Goal: Task Accomplishment & Management: Manage account settings

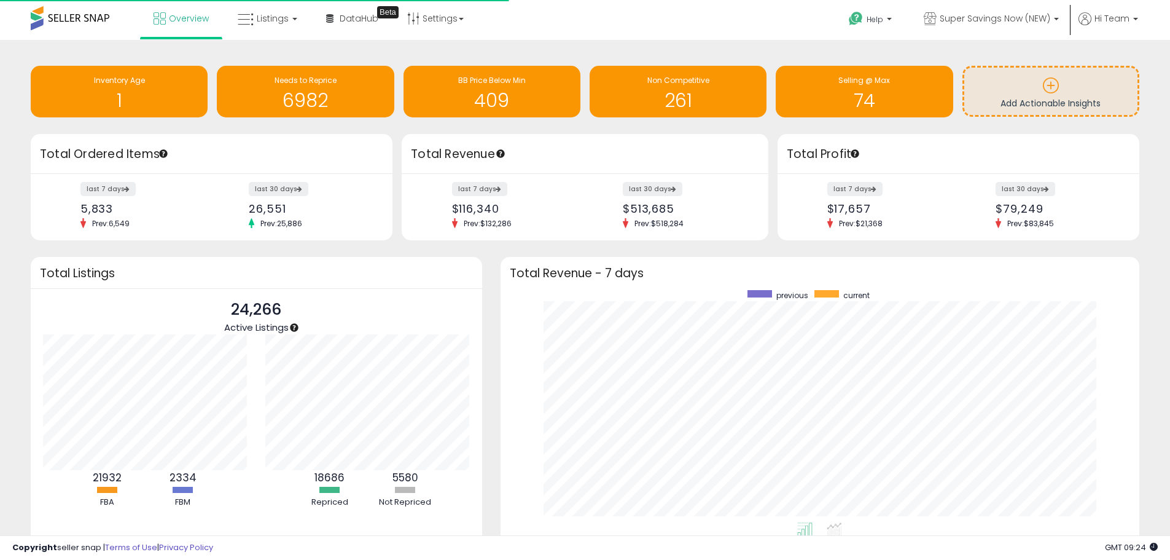
scroll to position [232, 615]
click at [292, 22] on link "Listings" at bounding box center [268, 18] width 78 height 37
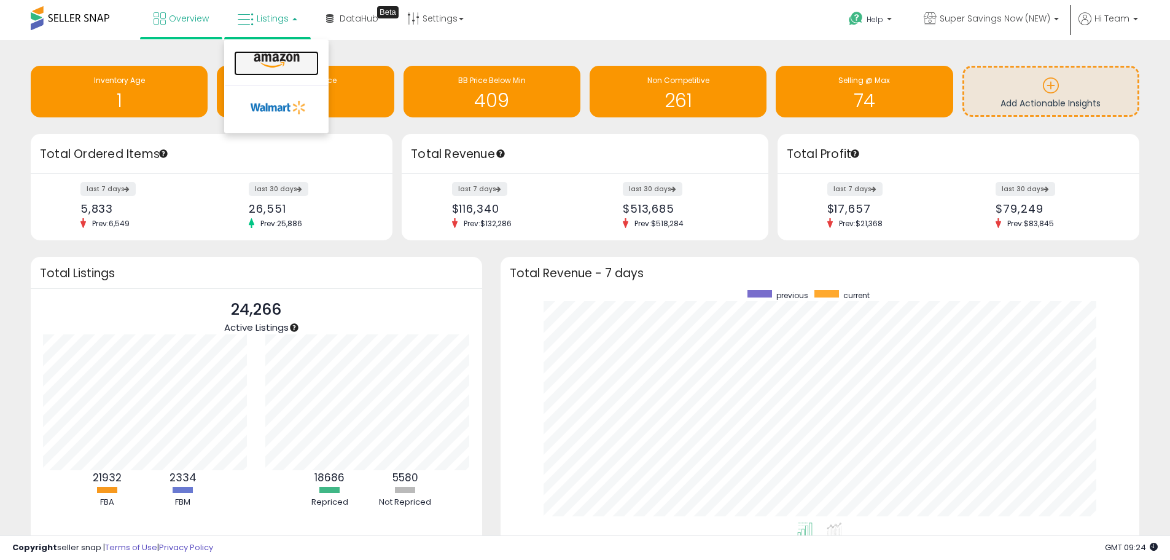
click at [285, 52] on link at bounding box center [276, 63] width 85 height 25
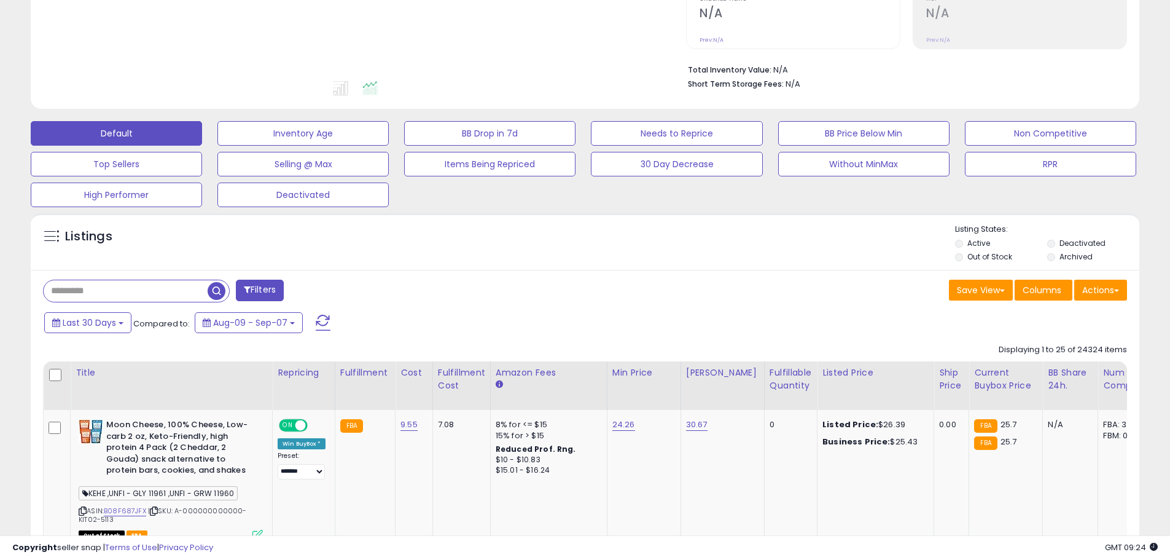
scroll to position [307, 0]
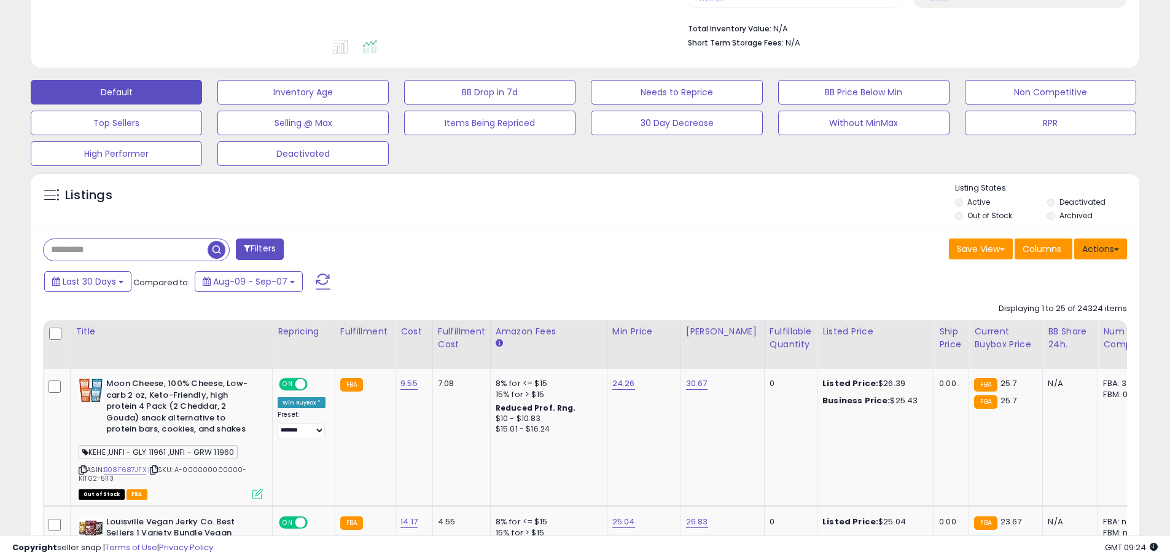
click at [1111, 251] on button "Actions" at bounding box center [1101, 248] width 53 height 21
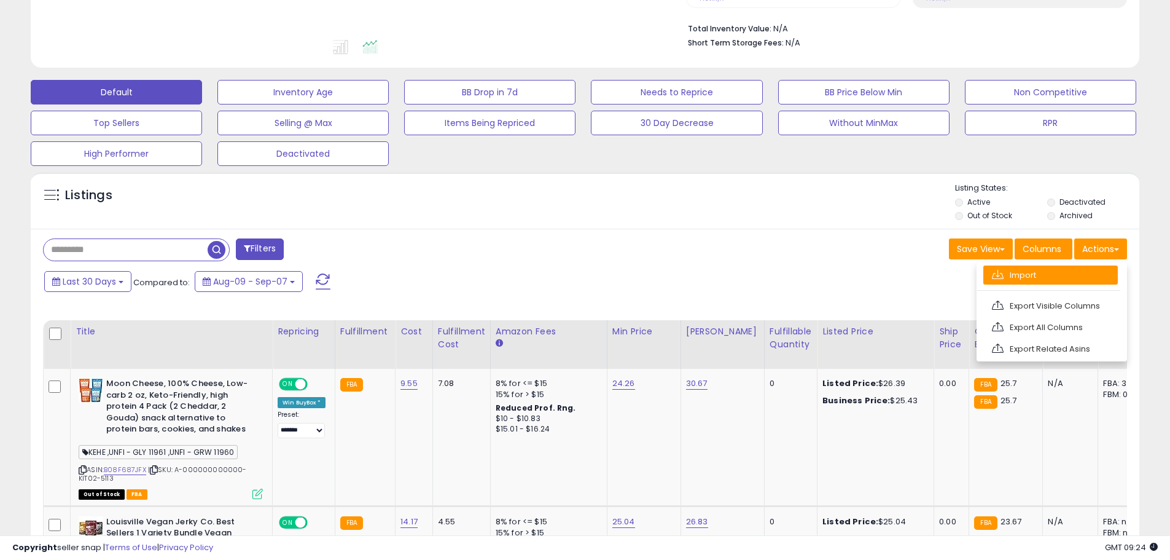
click at [1050, 282] on link "Import" at bounding box center [1051, 274] width 135 height 19
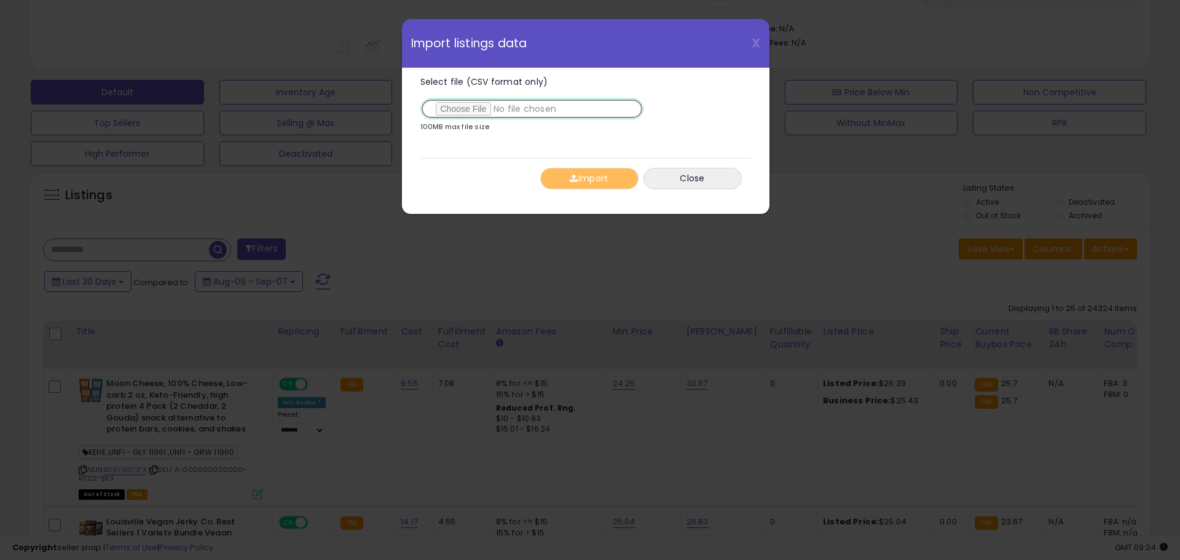
click at [465, 100] on input "Select file (CSV format only)" at bounding box center [531, 108] width 223 height 21
type input "**********"
click at [616, 178] on button "Import" at bounding box center [589, 179] width 98 height 22
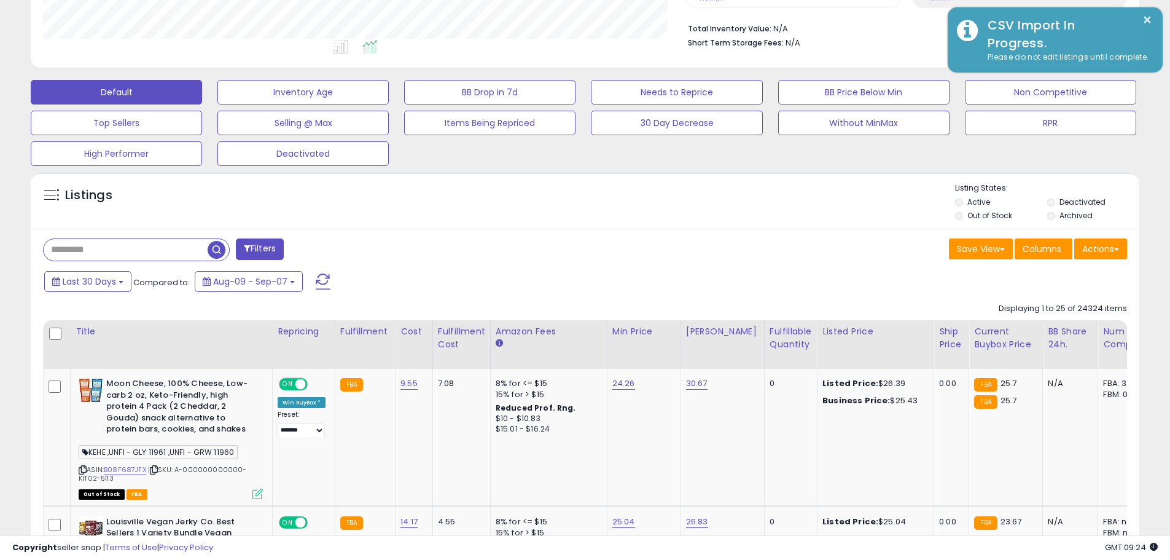
scroll to position [252, 643]
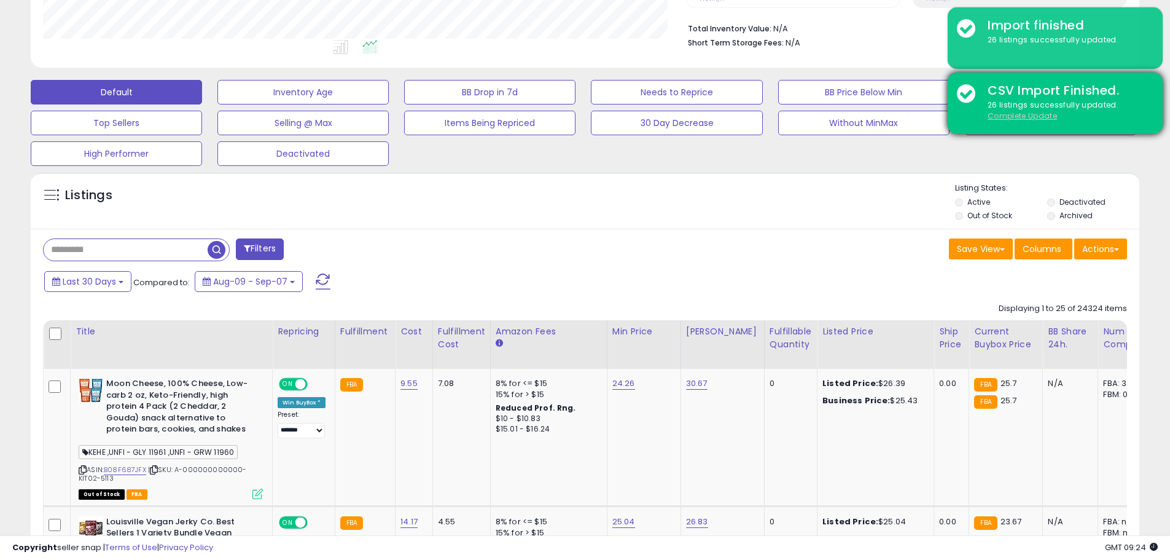
click at [1035, 119] on u "Complete Update" at bounding box center [1022, 116] width 69 height 10
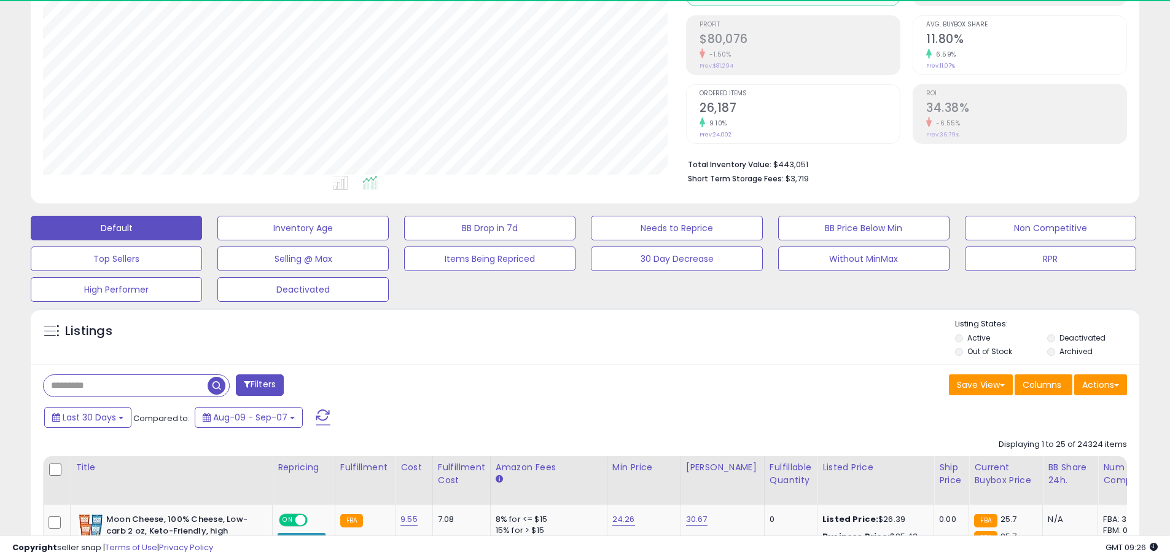
scroll to position [252, 643]
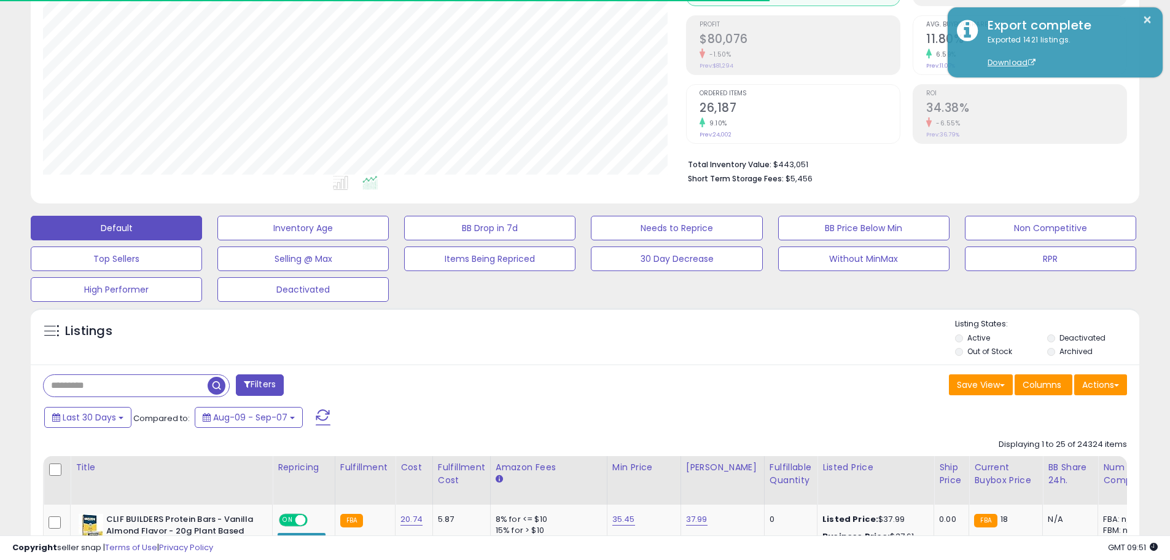
scroll to position [252, 643]
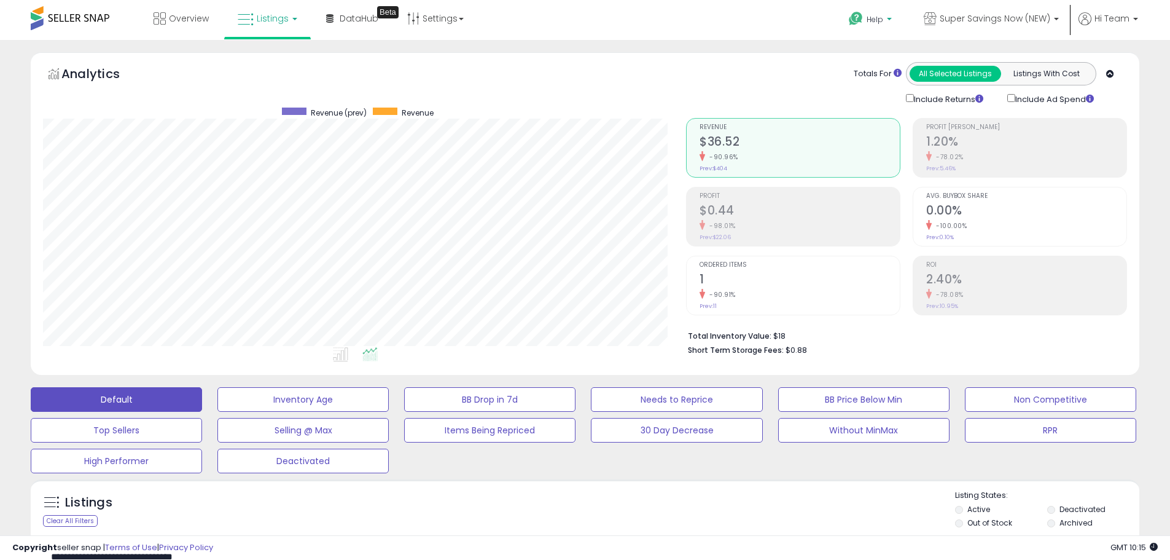
click at [882, 27] on p "Help" at bounding box center [872, 21] width 47 height 14
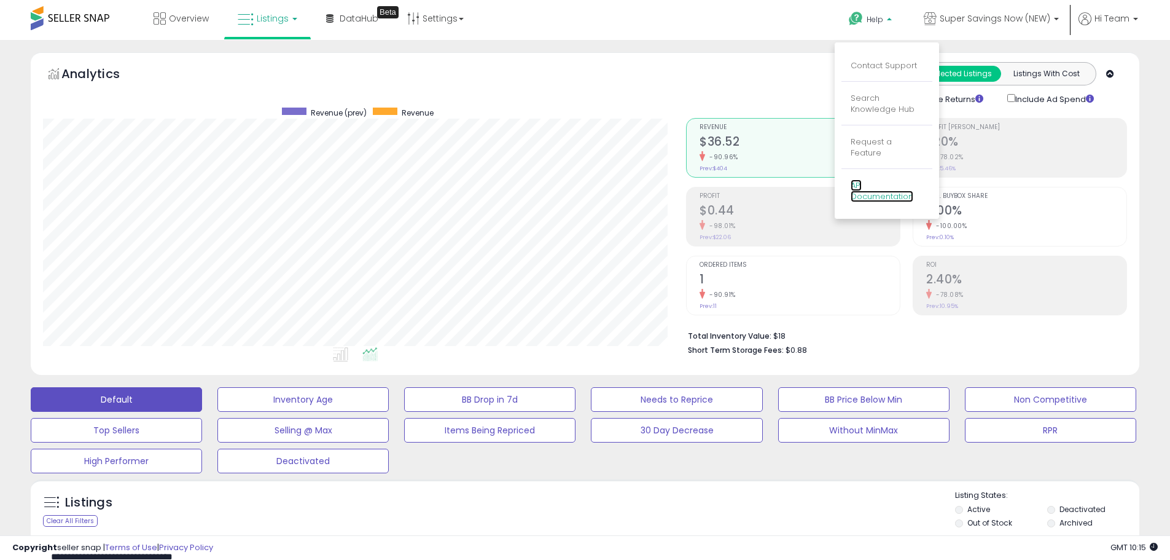
click at [873, 179] on link "API Documentation" at bounding box center [882, 190] width 63 height 23
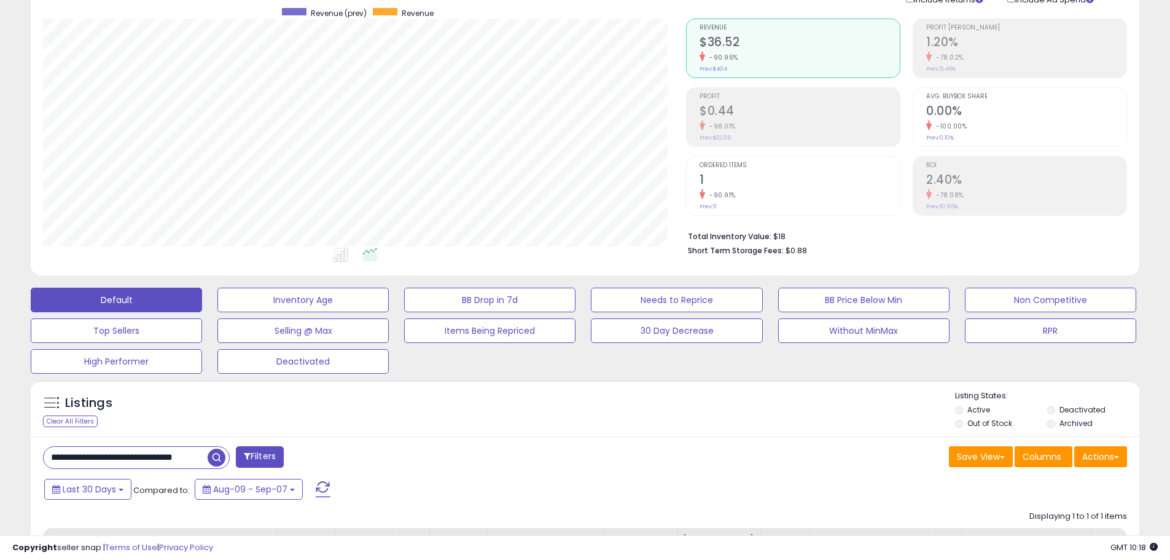
scroll to position [246, 0]
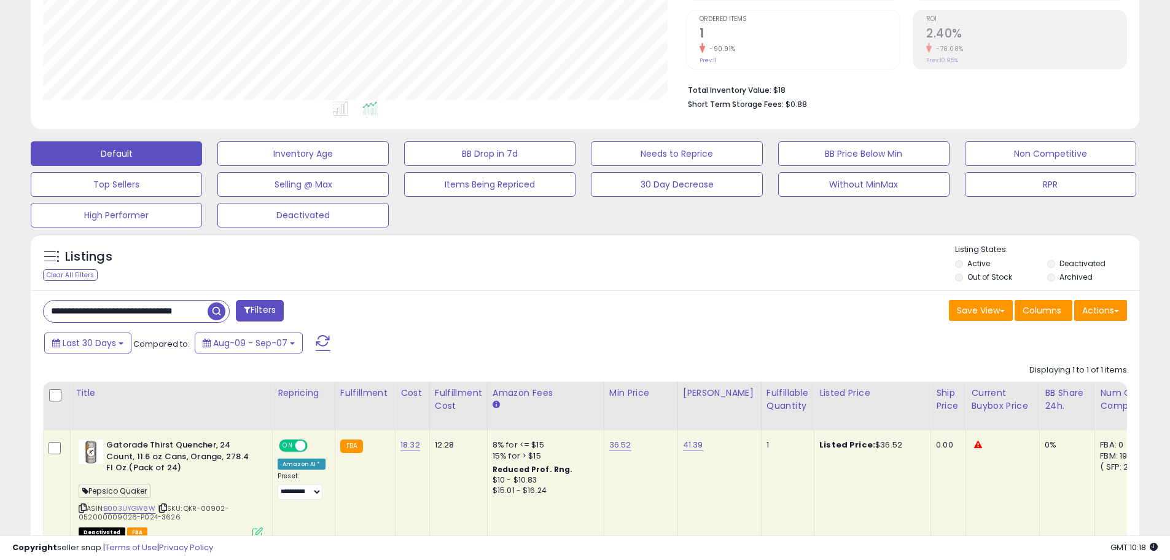
click at [146, 305] on input "**********" at bounding box center [126, 311] width 164 height 22
paste input "text"
type input "**********"
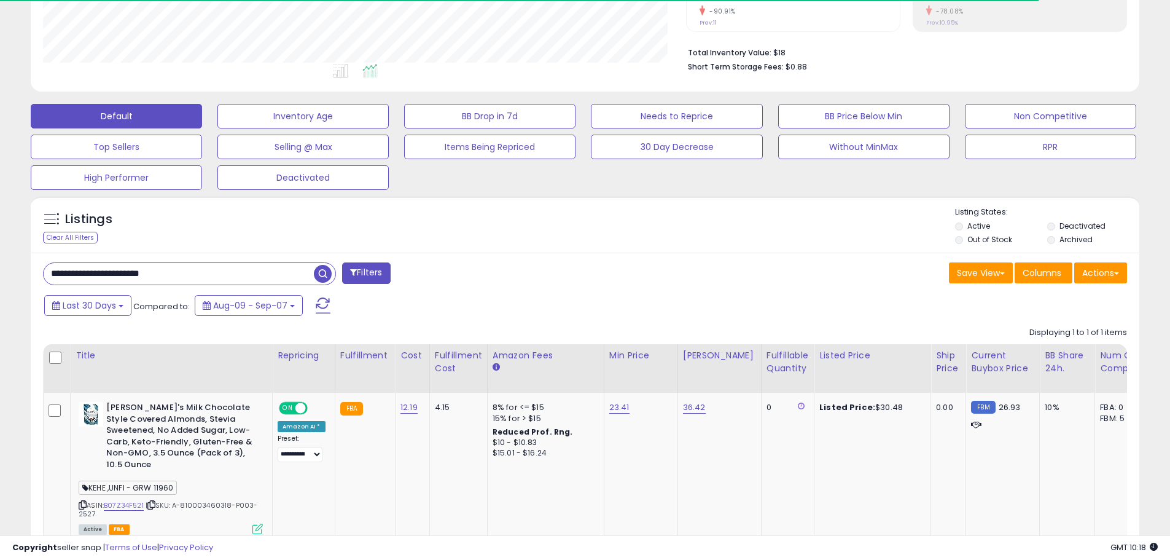
scroll to position [358, 0]
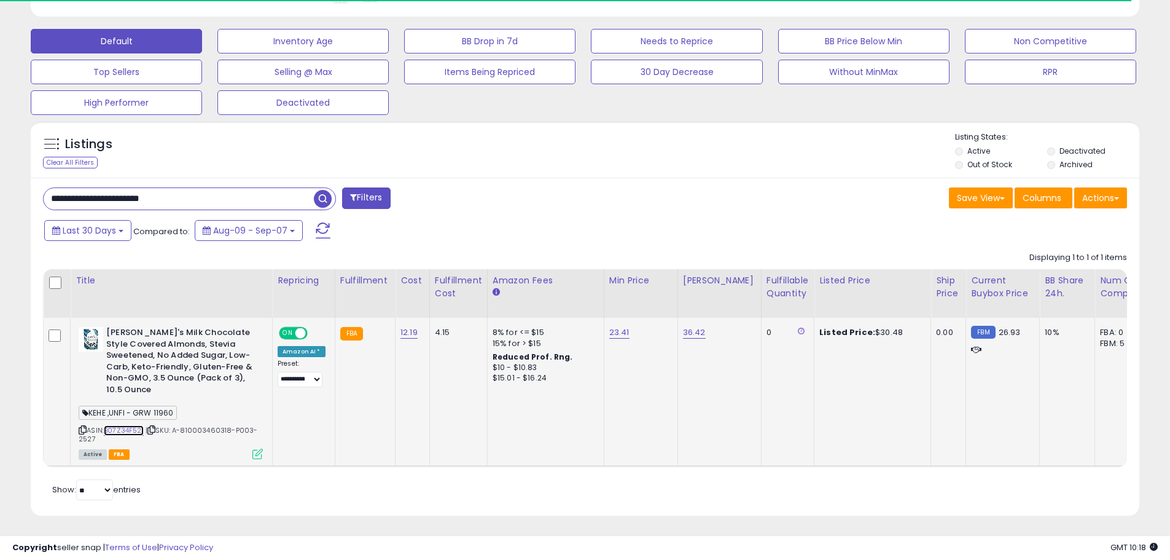
click at [119, 425] on link "B07Z34F521" at bounding box center [124, 430] width 40 height 10
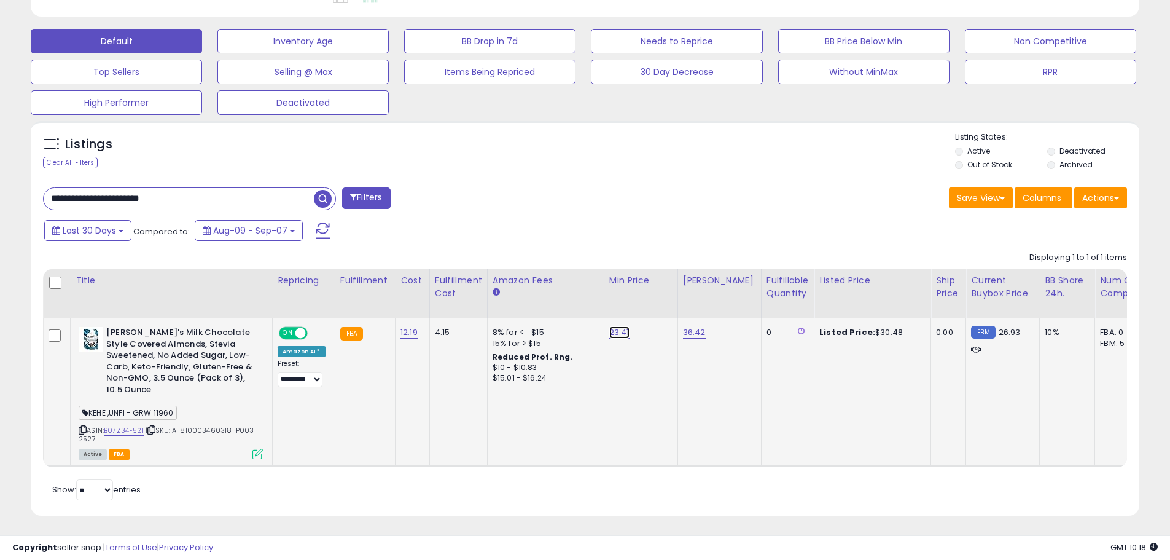
click at [622, 327] on link "23.41" at bounding box center [620, 332] width 20 height 12
type input "*****"
click button "submit" at bounding box center [648, 301] width 21 height 18
click at [691, 332] on link "36.42" at bounding box center [694, 332] width 23 height 12
type input "*****"
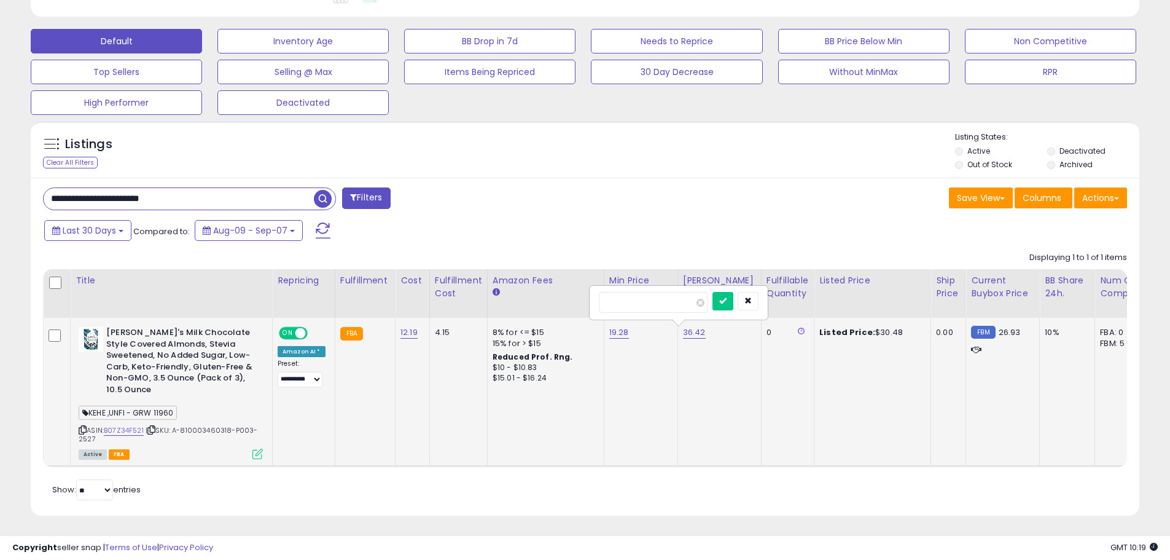
click button "submit" at bounding box center [723, 301] width 21 height 18
